Goal: Task Accomplishment & Management: Complete application form

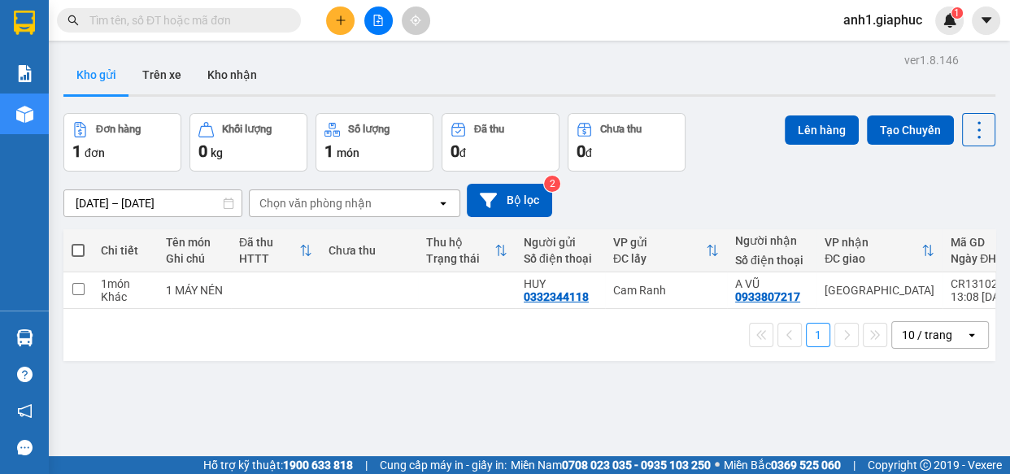
click at [204, 17] on input "text" at bounding box center [185, 20] width 192 height 18
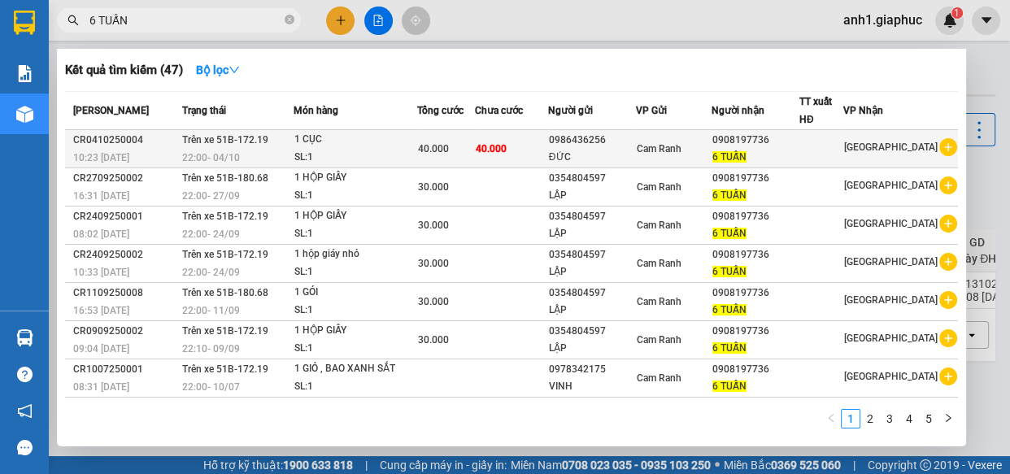
type input "6 TUẤN"
click at [612, 155] on div "ĐỨC" at bounding box center [592, 157] width 86 height 17
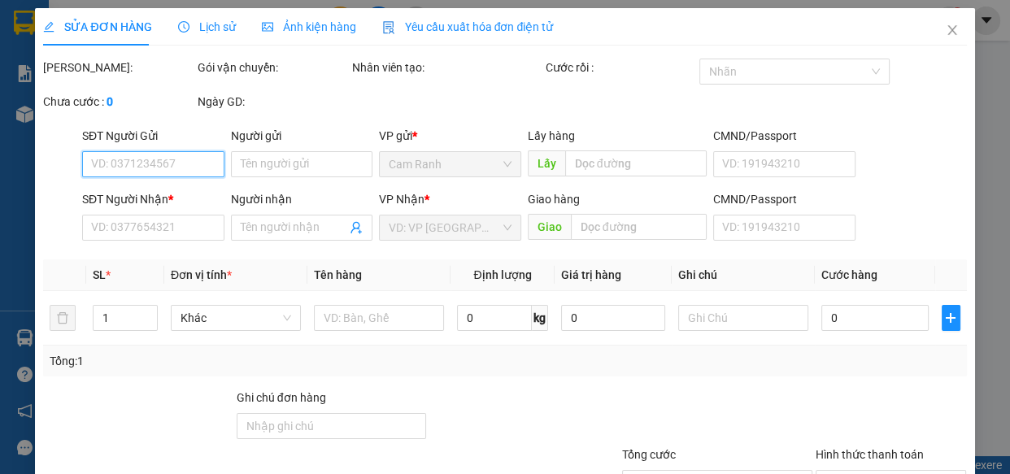
type input "0986436256"
type input "ĐỨC"
type input "0908197736"
type input "6 TUẤN"
type input "40.000"
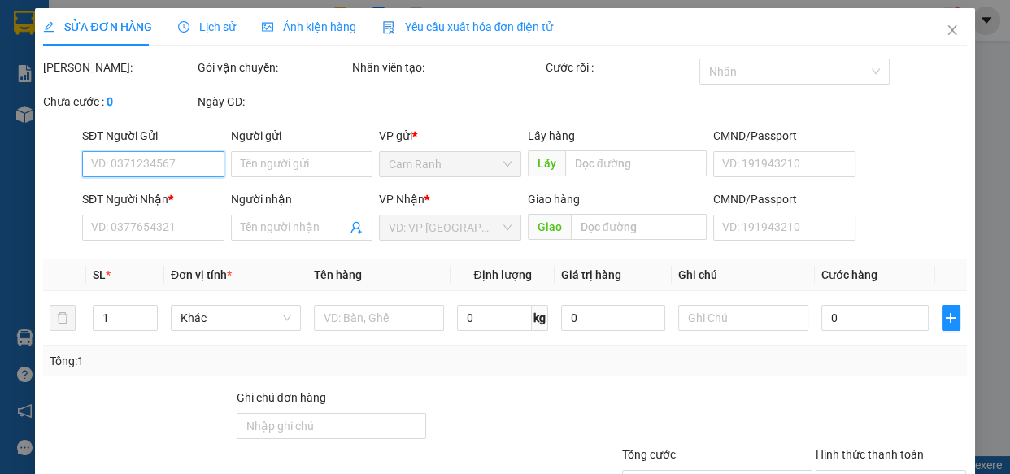
type input "40.000"
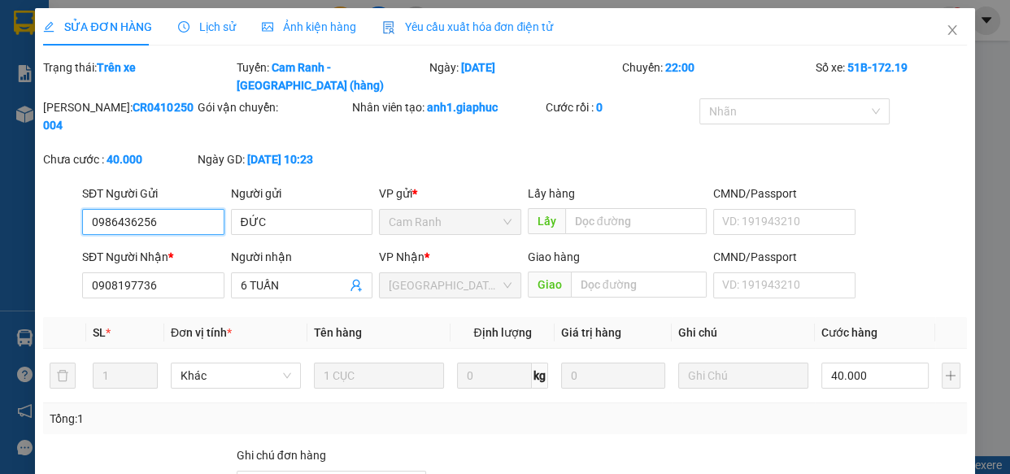
drag, startPoint x: 86, startPoint y: 198, endPoint x: 178, endPoint y: 209, distance: 92.6
click at [178, 209] on input "0986436256" at bounding box center [153, 222] width 142 height 26
click at [946, 32] on icon "close" at bounding box center [952, 30] width 13 height 13
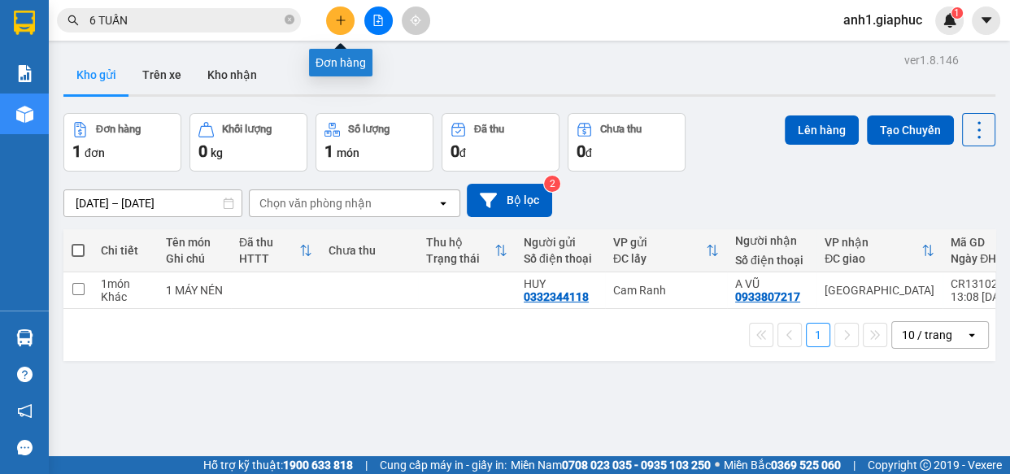
click at [345, 24] on icon "plus" at bounding box center [340, 20] width 11 height 11
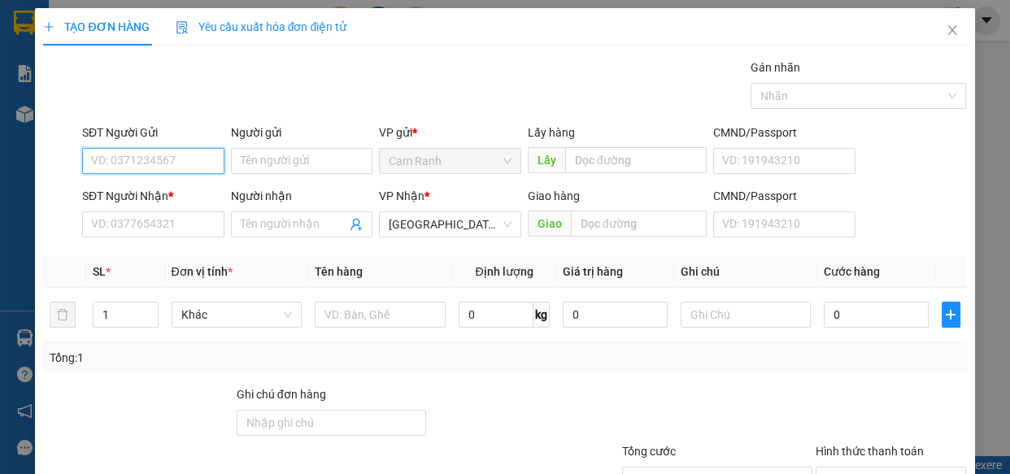
paste input "0986436256"
type input "0986436256"
click at [188, 196] on div "0986436256 - [GEOGRAPHIC_DATA]" at bounding box center [182, 194] width 183 height 18
type input "ĐỨC"
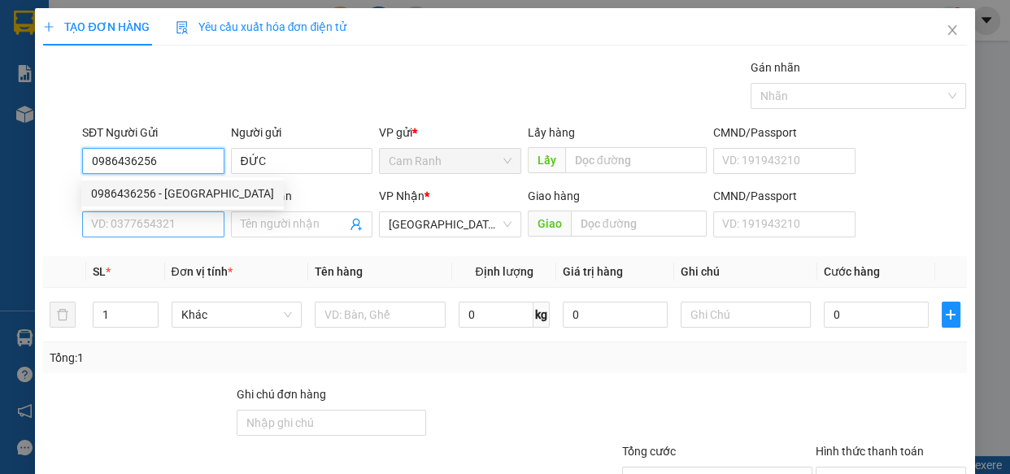
type input "0986436256"
click at [172, 228] on input "SĐT Người Nhận *" at bounding box center [153, 224] width 142 height 26
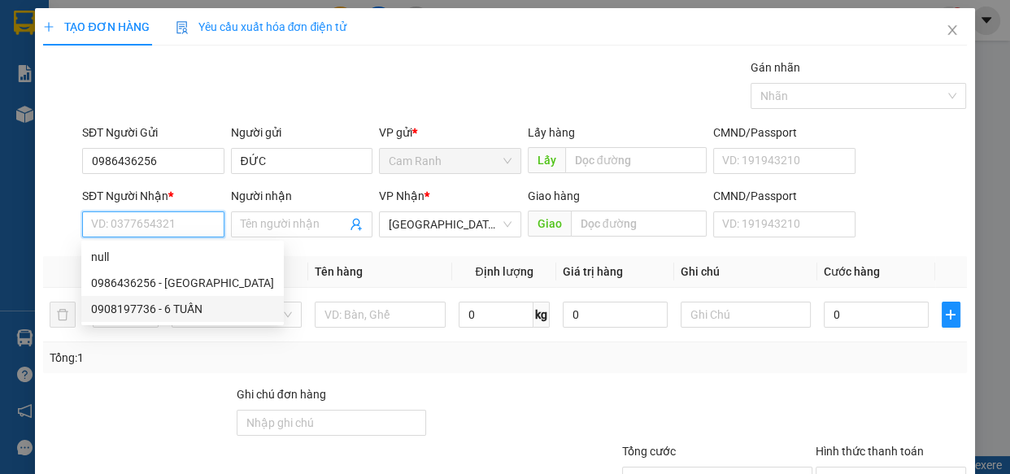
click at [172, 308] on div "0908197736 - 6 TUẤN" at bounding box center [182, 309] width 183 height 18
type input "0908197736"
type input "6 TUẤN"
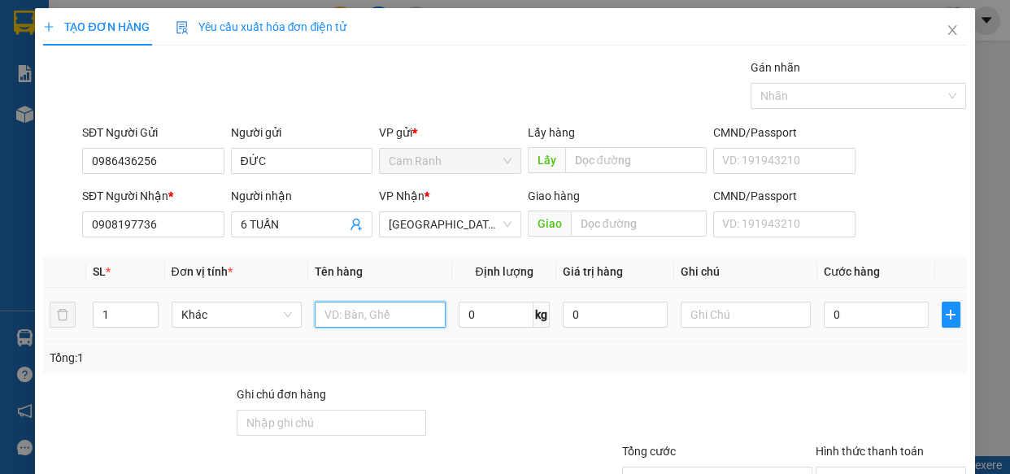
click at [333, 319] on input "text" at bounding box center [380, 315] width 131 height 26
type input "1 HỘP GIẤY"
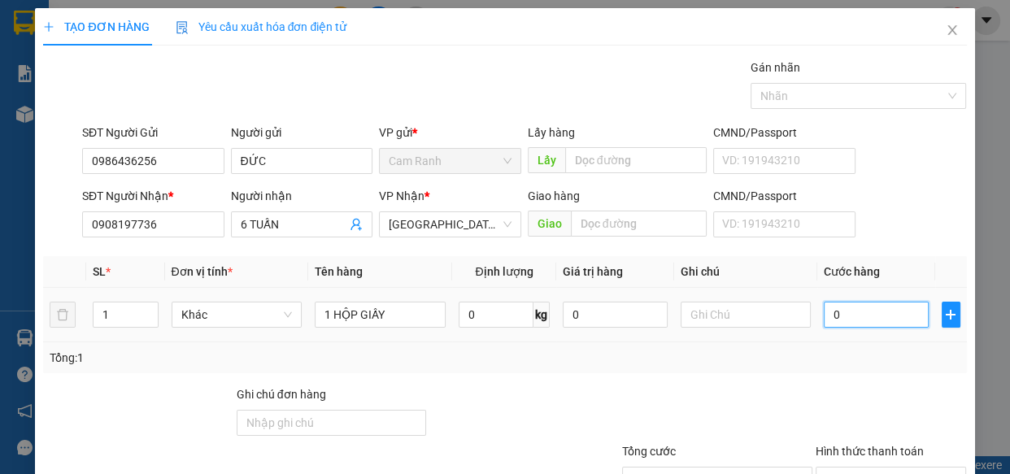
click at [833, 315] on input "0" at bounding box center [876, 315] width 105 height 26
type input "3"
type input "30"
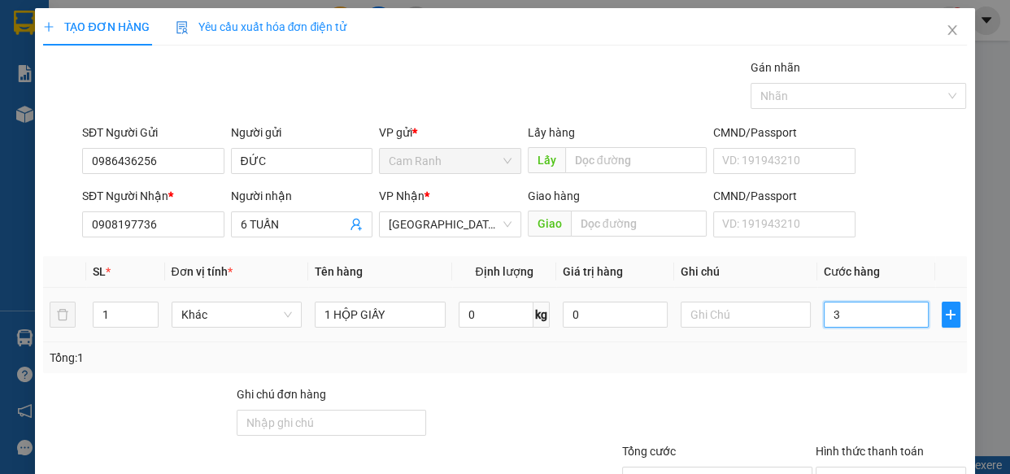
type input "30"
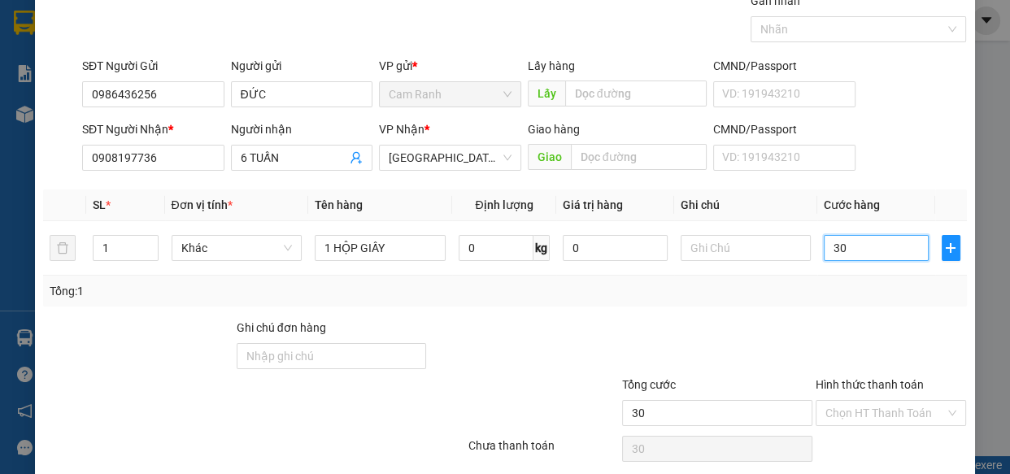
scroll to position [127, 0]
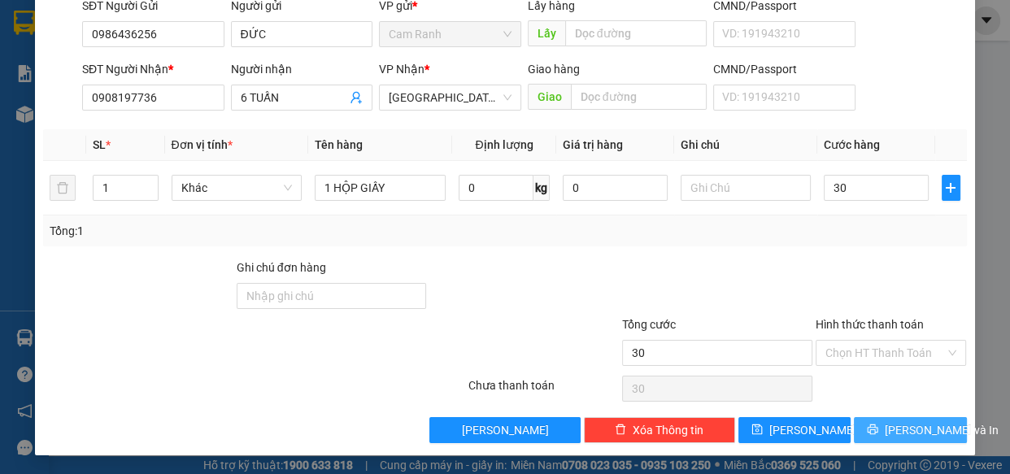
type input "30.000"
click at [870, 427] on icon "printer" at bounding box center [873, 430] width 11 height 11
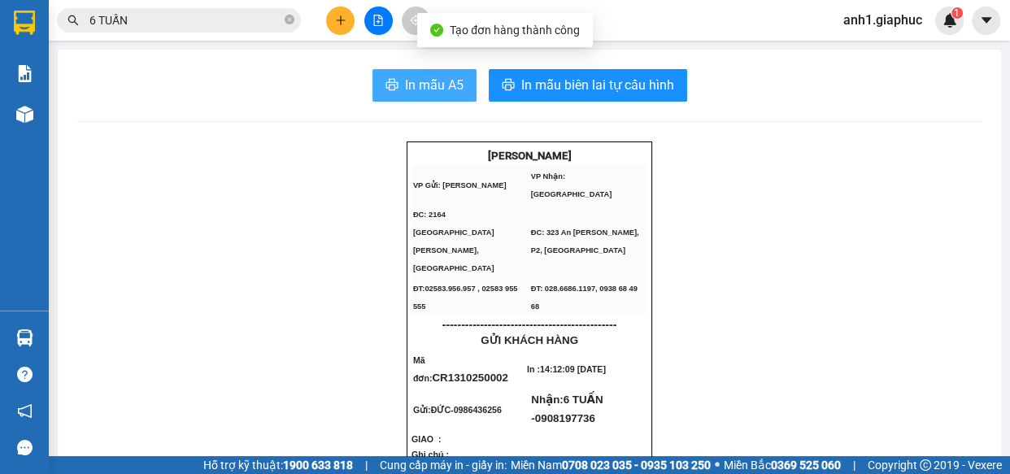
click at [421, 94] on span "In mẫu A5" at bounding box center [434, 85] width 59 height 20
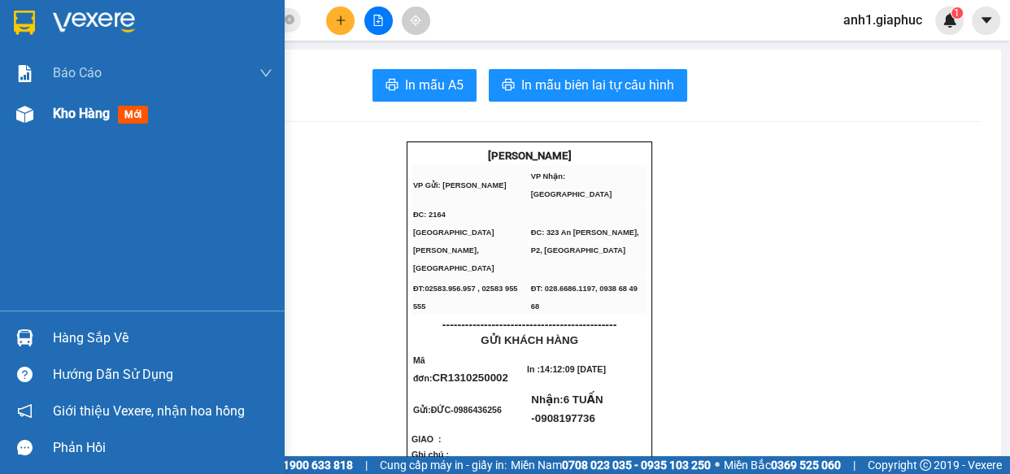
click at [77, 109] on span "Kho hàng" at bounding box center [81, 113] width 57 height 15
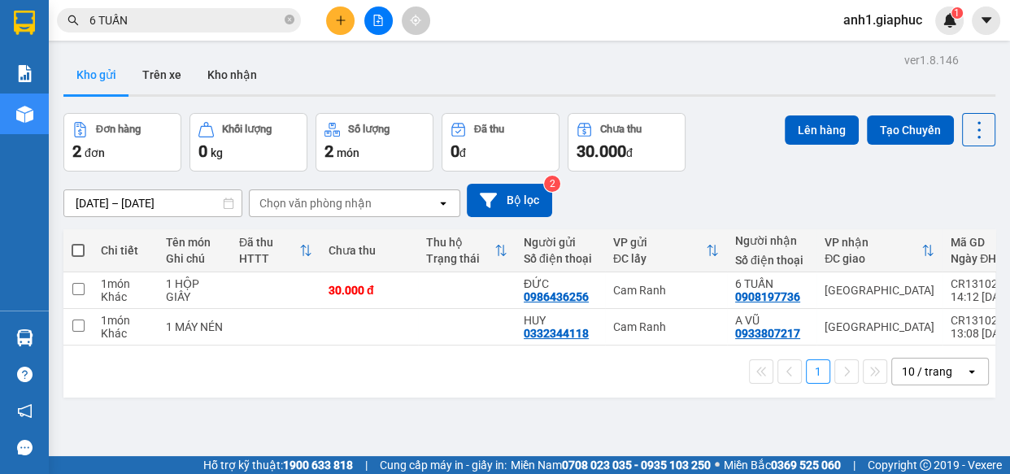
click at [913, 376] on div "10 / trang" at bounding box center [927, 372] width 50 height 16
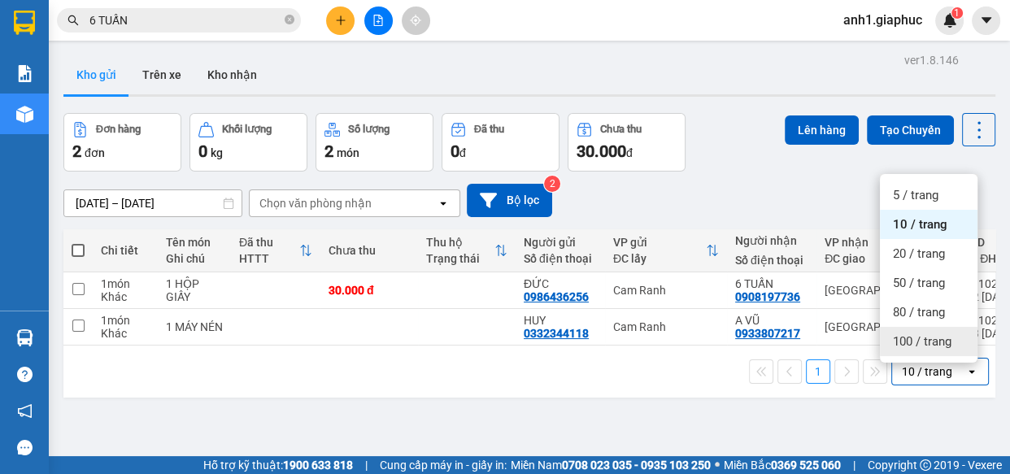
click at [908, 337] on span "100 / trang" at bounding box center [922, 341] width 59 height 16
